Goal: Information Seeking & Learning: Learn about a topic

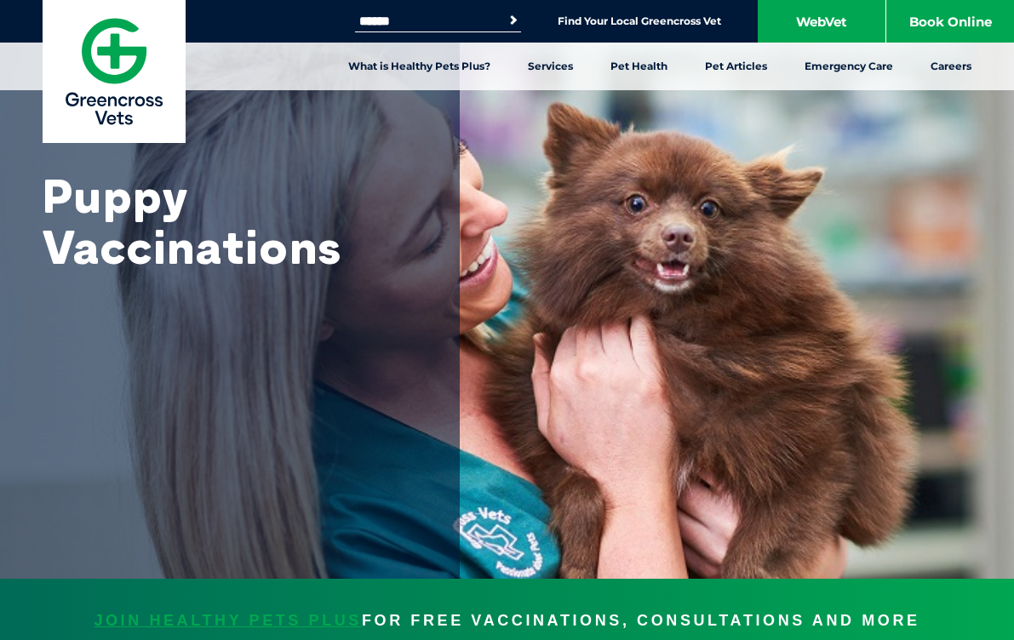
click at [445, 23] on input "Search for:" at bounding box center [427, 21] width 145 height 14
type input "*******"
click at [505, 12] on button "Search" at bounding box center [513, 20] width 17 height 17
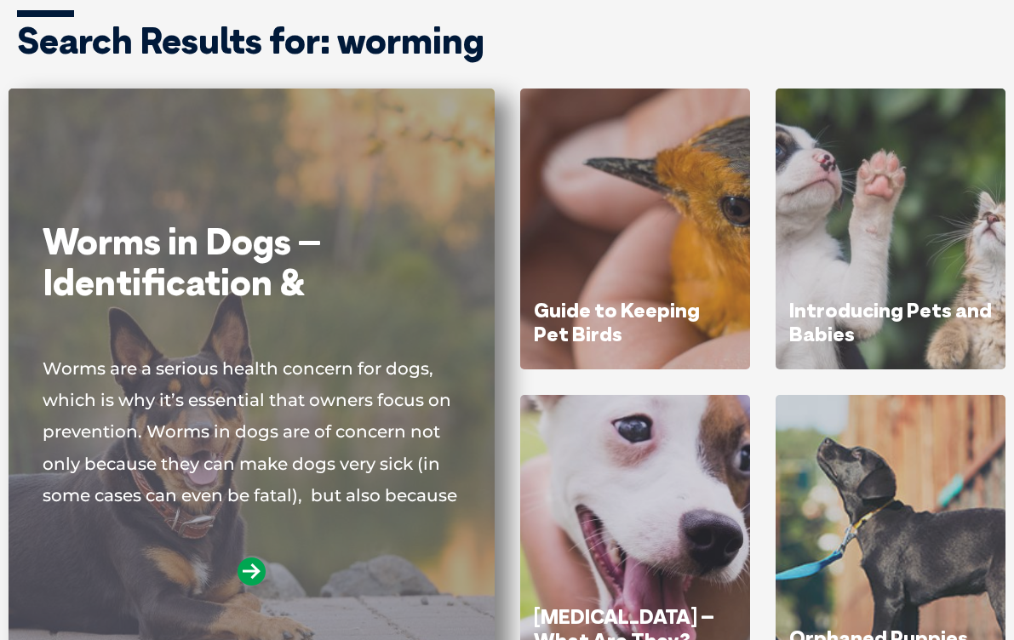
scroll to position [168, 0]
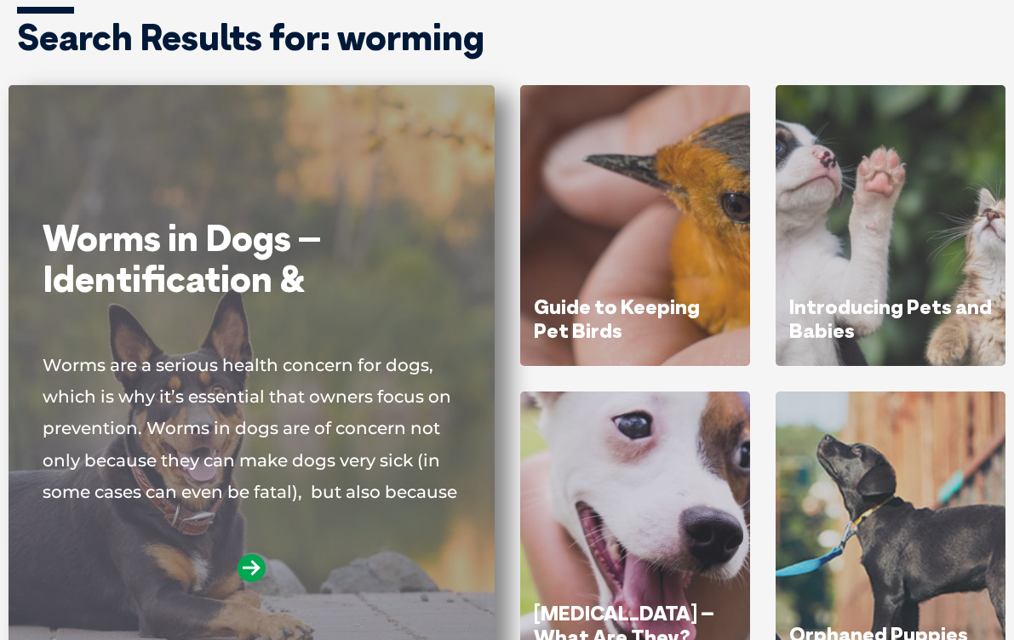
click at [261, 344] on div "Worms in Dogs – Identification & Treatment Worms are a serious health concern f…" at bounding box center [252, 426] width 418 height 417
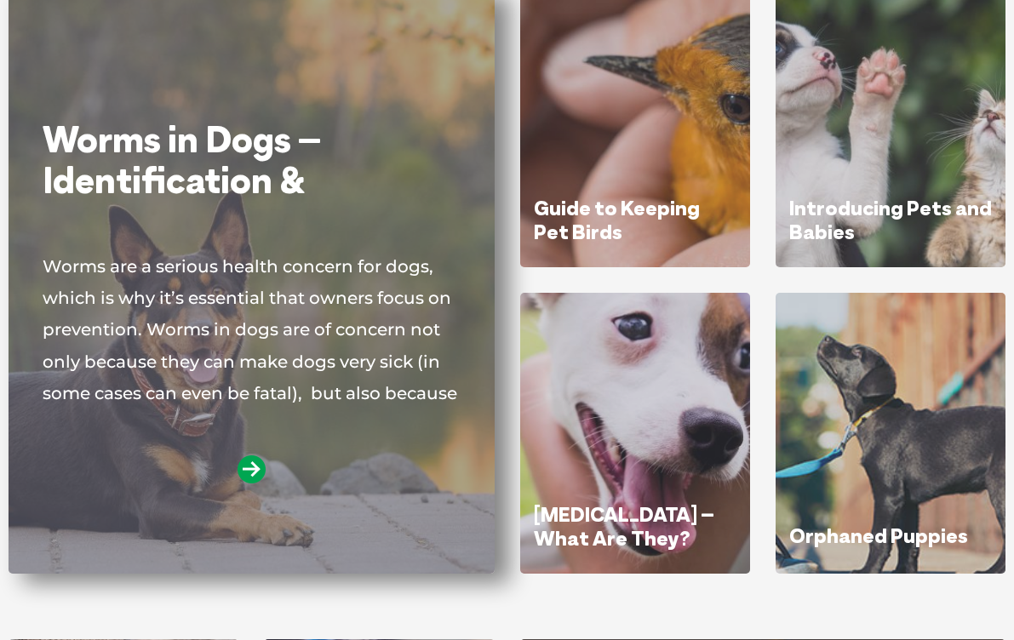
scroll to position [269, 0]
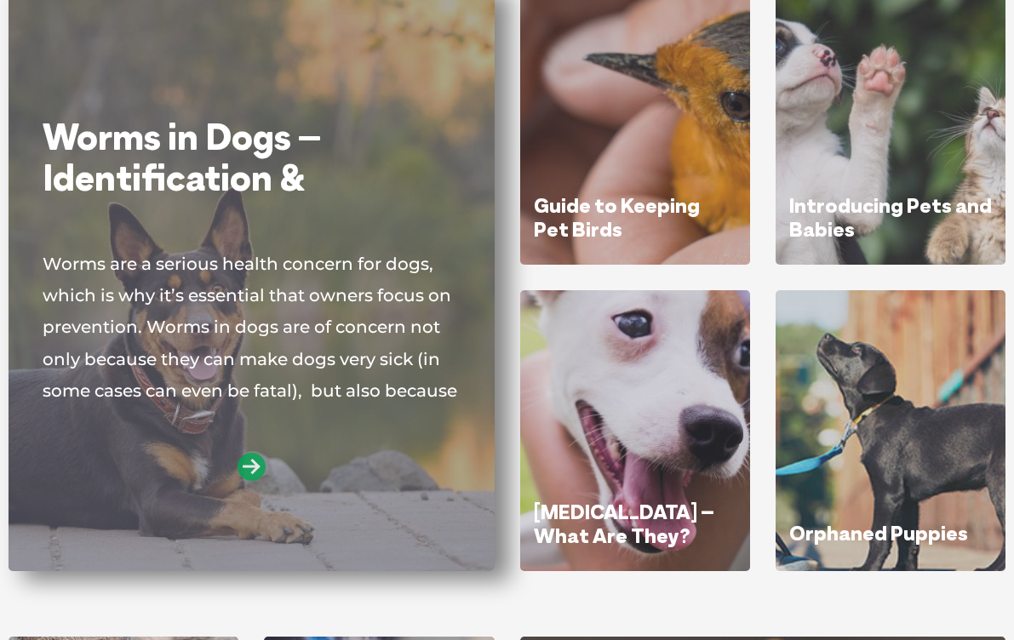
click at [248, 471] on icon at bounding box center [251, 467] width 28 height 28
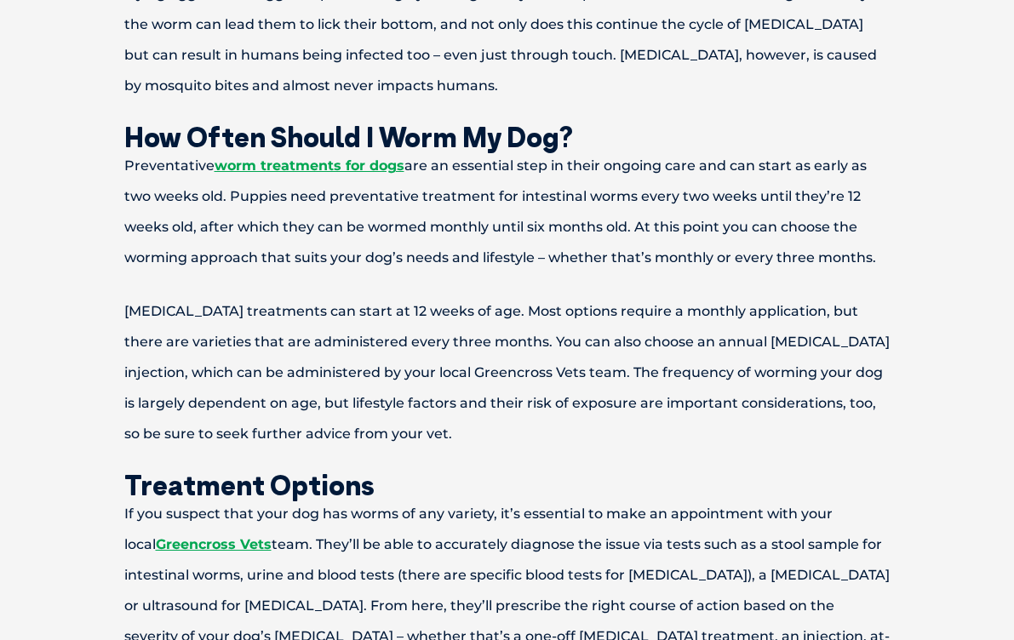
scroll to position [3105, 0]
